Goal: Information Seeking & Learning: Learn about a topic

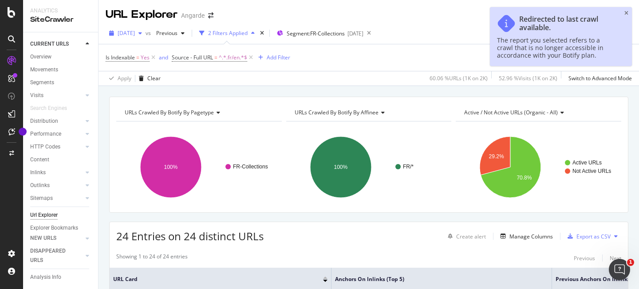
click at [132, 36] on span "[DATE]" at bounding box center [126, 33] width 17 height 8
click at [99, 80] on div "Apply Clear 60.06 % URLs ( 1K on 2K ) 52.96 % Visits ( 1K on 2K ) Switch to Adv…" at bounding box center [369, 78] width 541 height 15
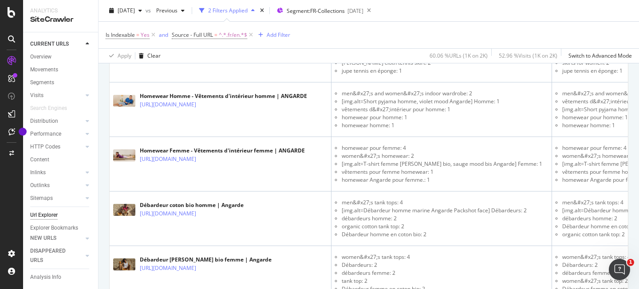
scroll to position [1364, 0]
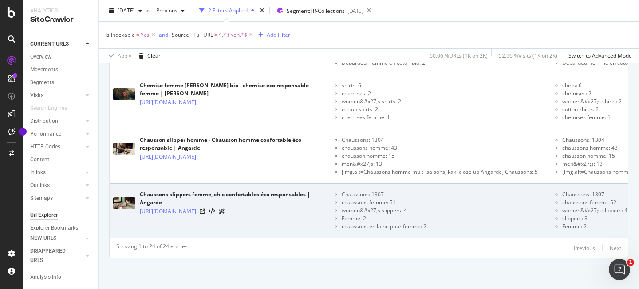
click at [196, 211] on link "[URL][DOMAIN_NAME]" at bounding box center [168, 211] width 56 height 9
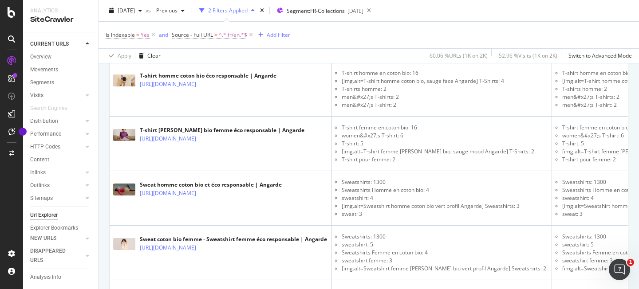
scroll to position [7, 0]
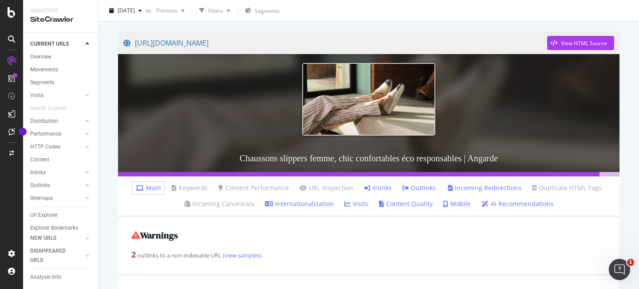
scroll to position [83, 0]
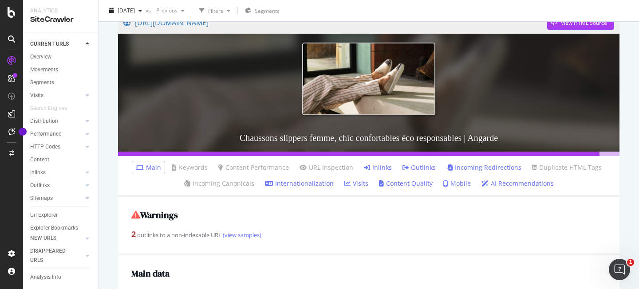
click at [368, 168] on icon at bounding box center [367, 168] width 6 height 6
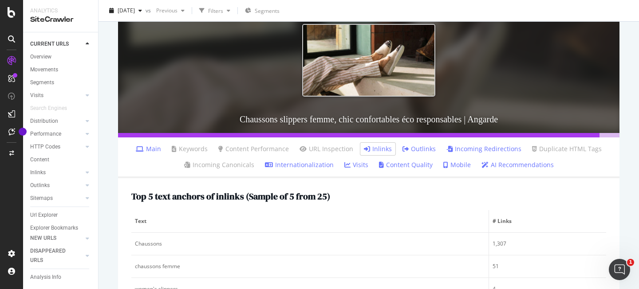
scroll to position [191, 0]
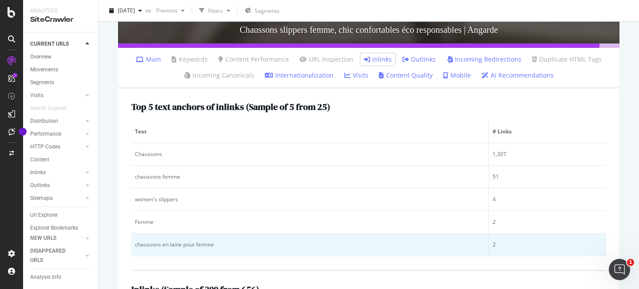
click at [367, 168] on td "chaussons femme" at bounding box center [310, 177] width 358 height 23
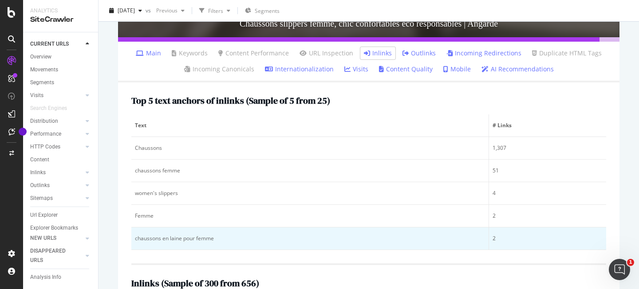
scroll to position [198, 0]
